Goal: Find contact information: Find contact information

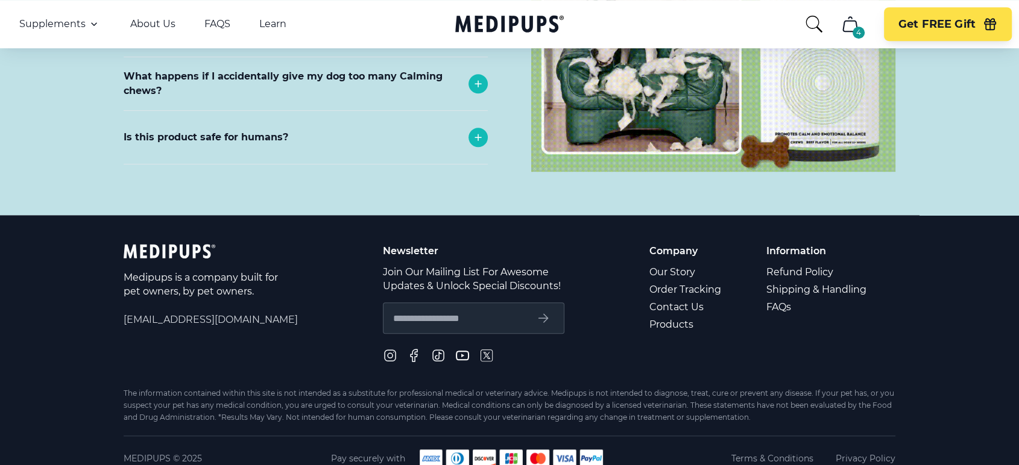
scroll to position [5502, 0]
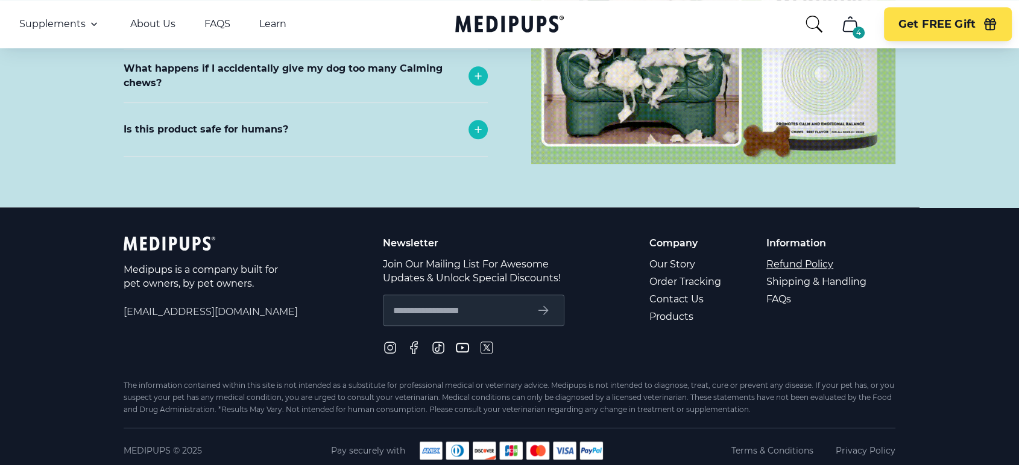
click at [823, 256] on link "Refund Policy" at bounding box center [817, 264] width 102 height 17
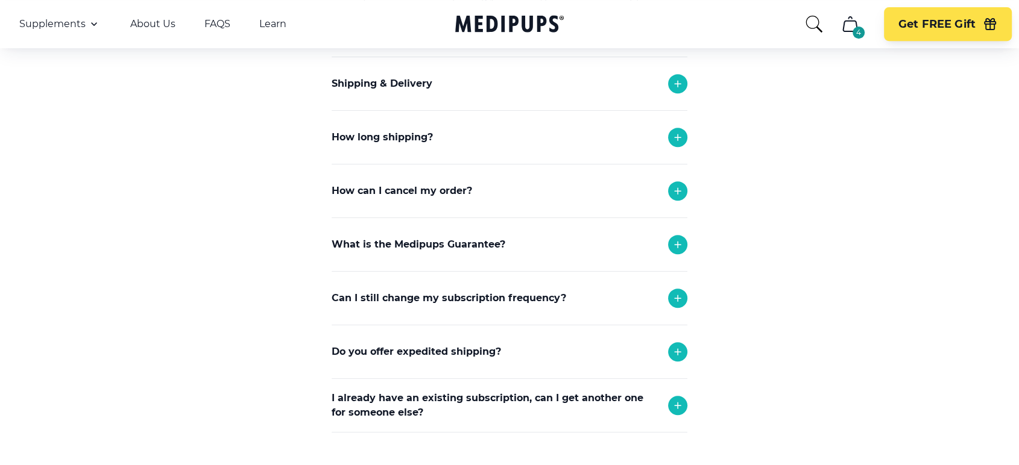
scroll to position [532, 0]
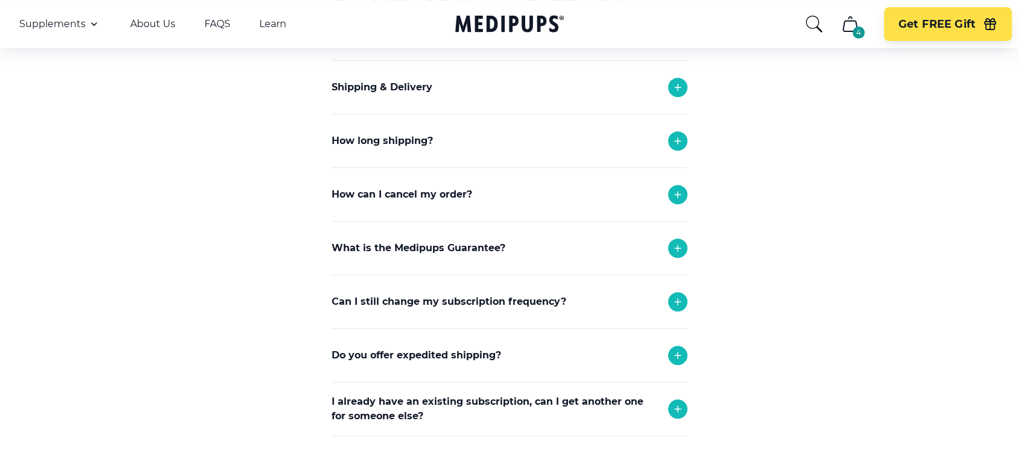
click at [679, 297] on icon at bounding box center [677, 302] width 14 height 14
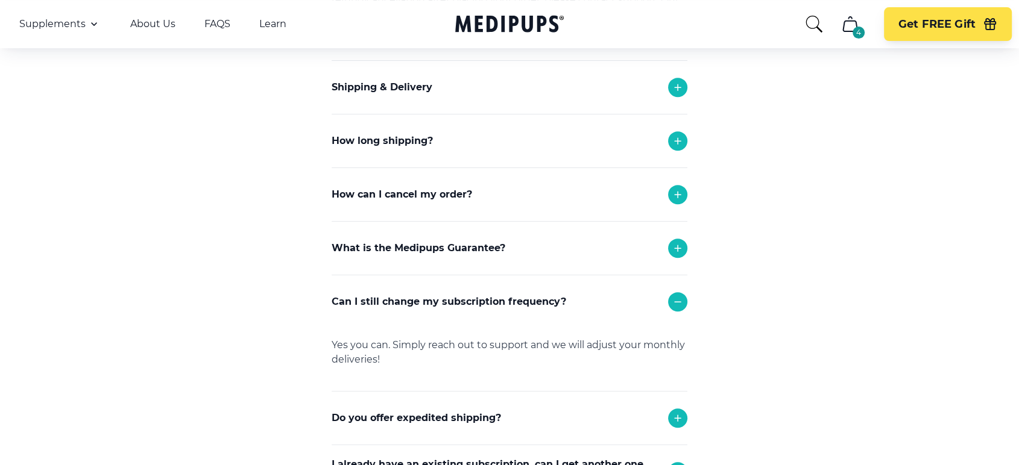
click at [679, 297] on icon at bounding box center [677, 302] width 14 height 14
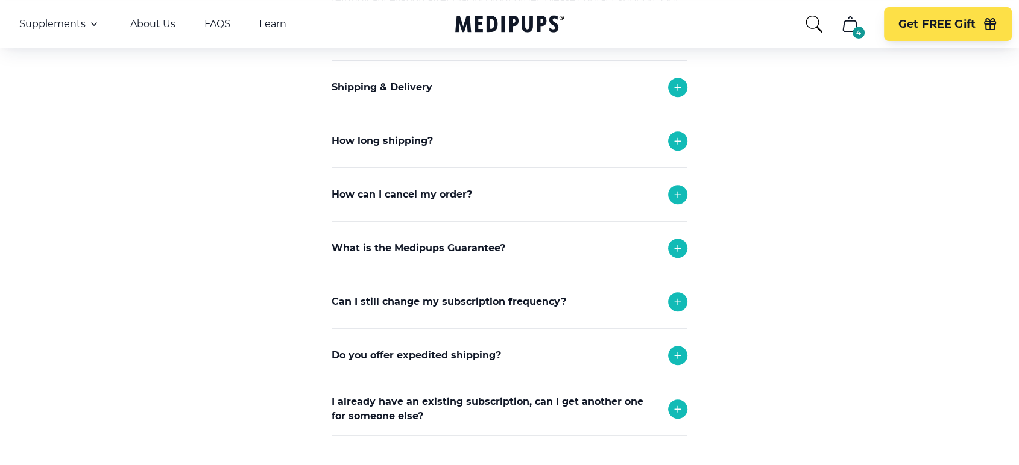
click at [676, 187] on icon at bounding box center [677, 194] width 14 height 14
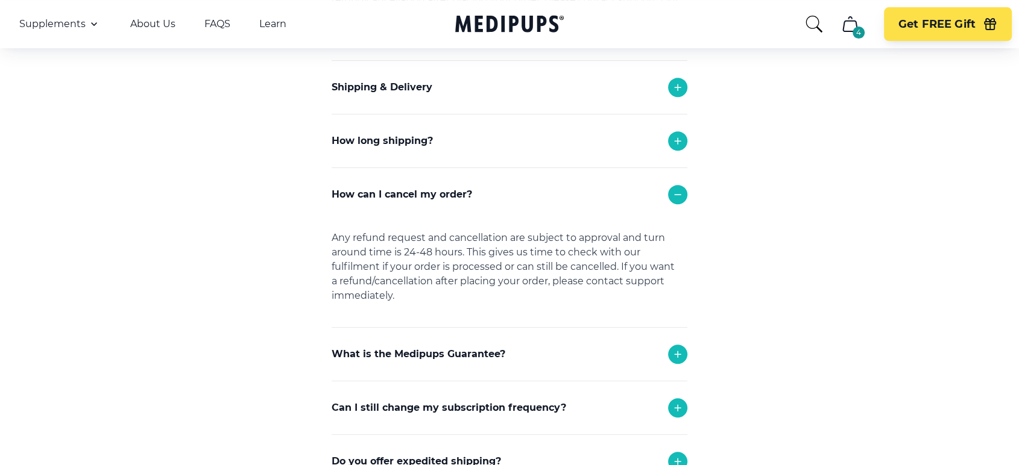
click at [676, 187] on icon at bounding box center [677, 194] width 14 height 14
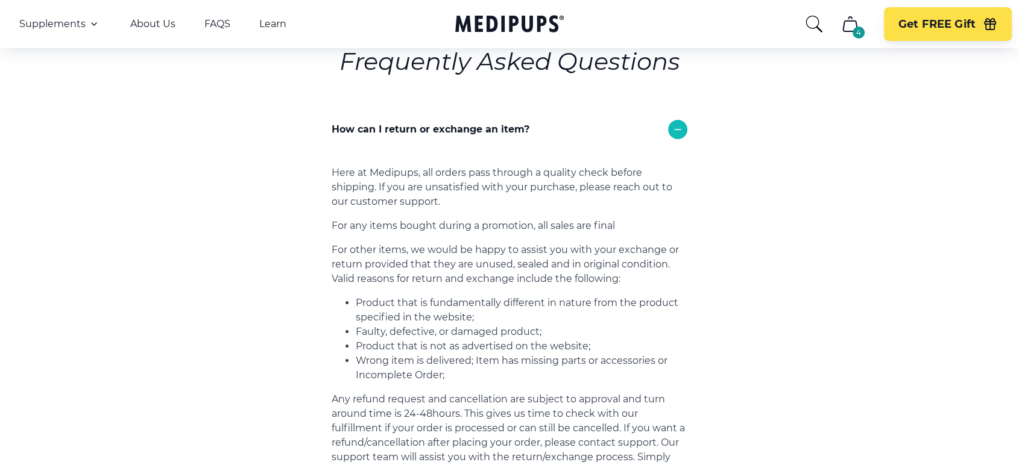
scroll to position [0, 0]
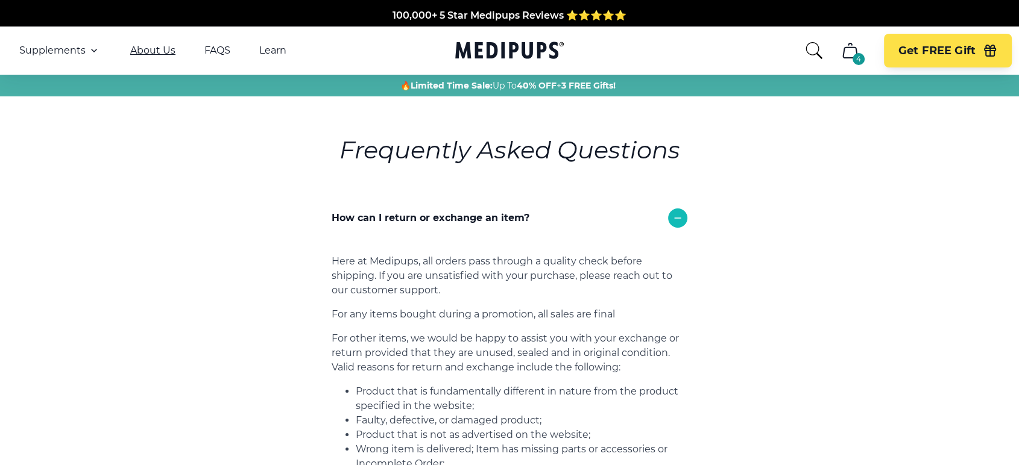
click at [164, 51] on link "About Us" at bounding box center [152, 51] width 45 height 12
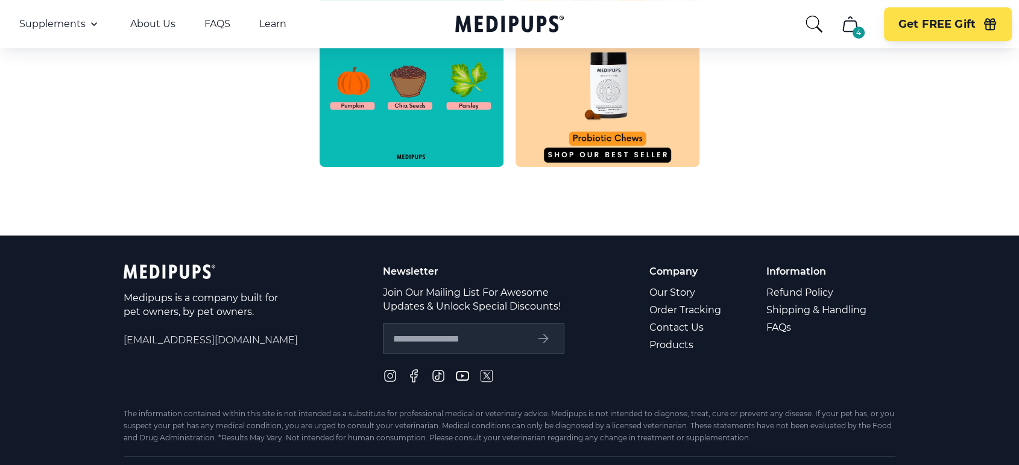
scroll to position [665, 0]
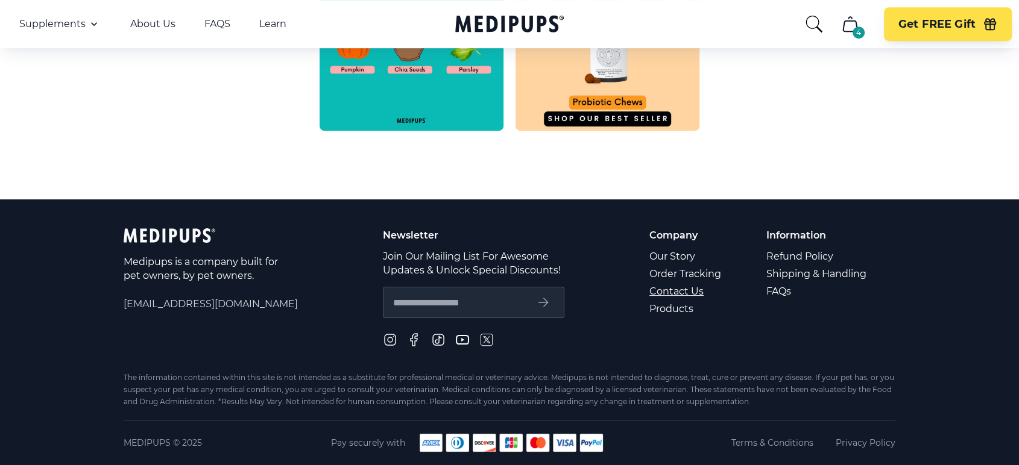
click at [687, 285] on link "Contact Us" at bounding box center [686, 291] width 74 height 17
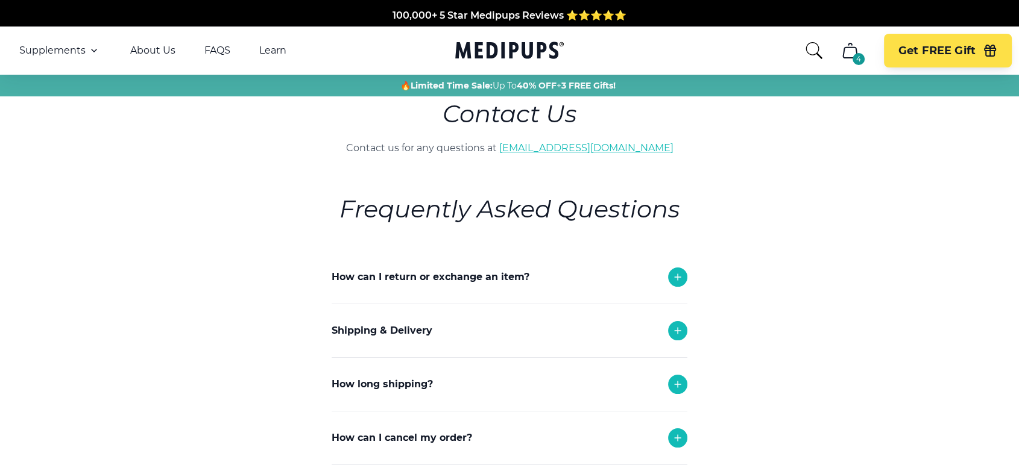
click at [619, 153] on link "[EMAIL_ADDRESS][DOMAIN_NAME]" at bounding box center [586, 147] width 174 height 11
click at [608, 145] on link "[EMAIL_ADDRESS][DOMAIN_NAME]" at bounding box center [586, 147] width 174 height 11
